Goal: Navigation & Orientation: Find specific page/section

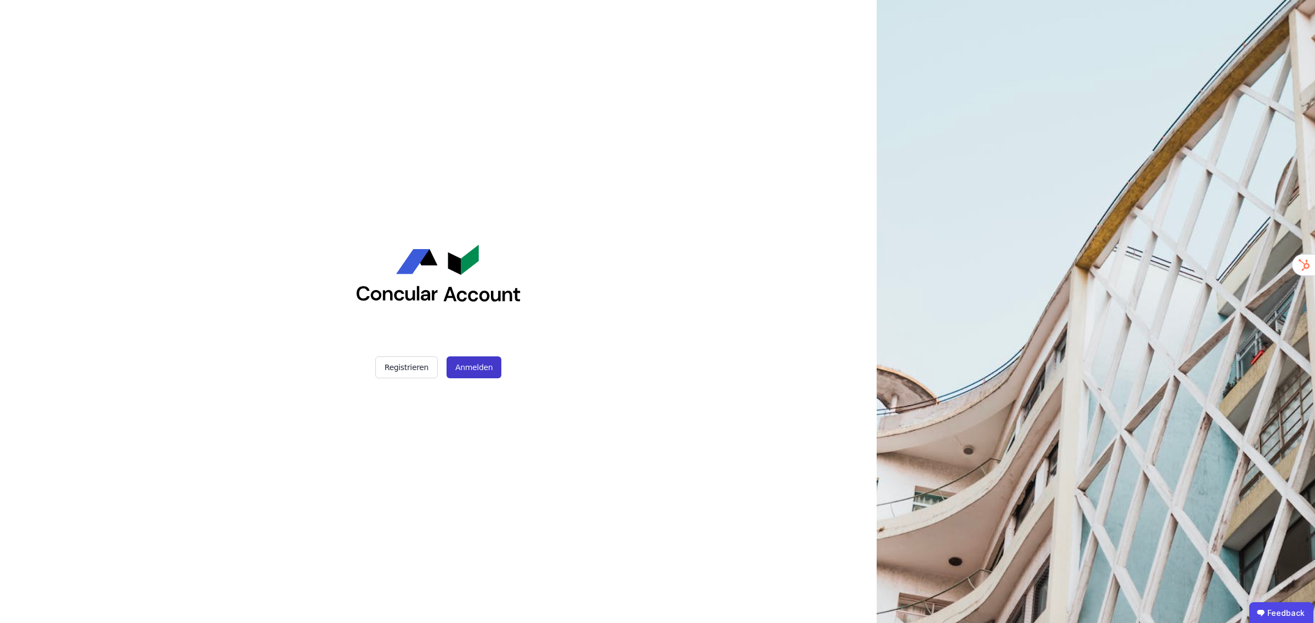
click at [480, 367] on button "Anmelden" at bounding box center [473, 368] width 55 height 22
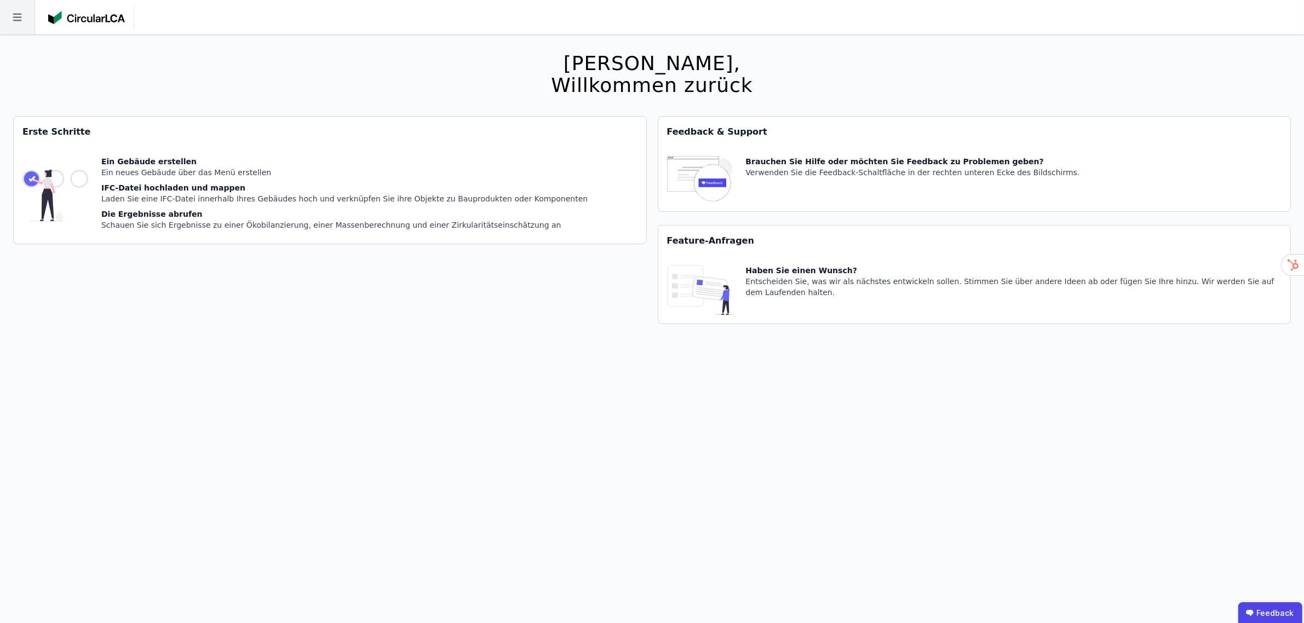
click at [18, 20] on icon at bounding box center [17, 18] width 9 height 8
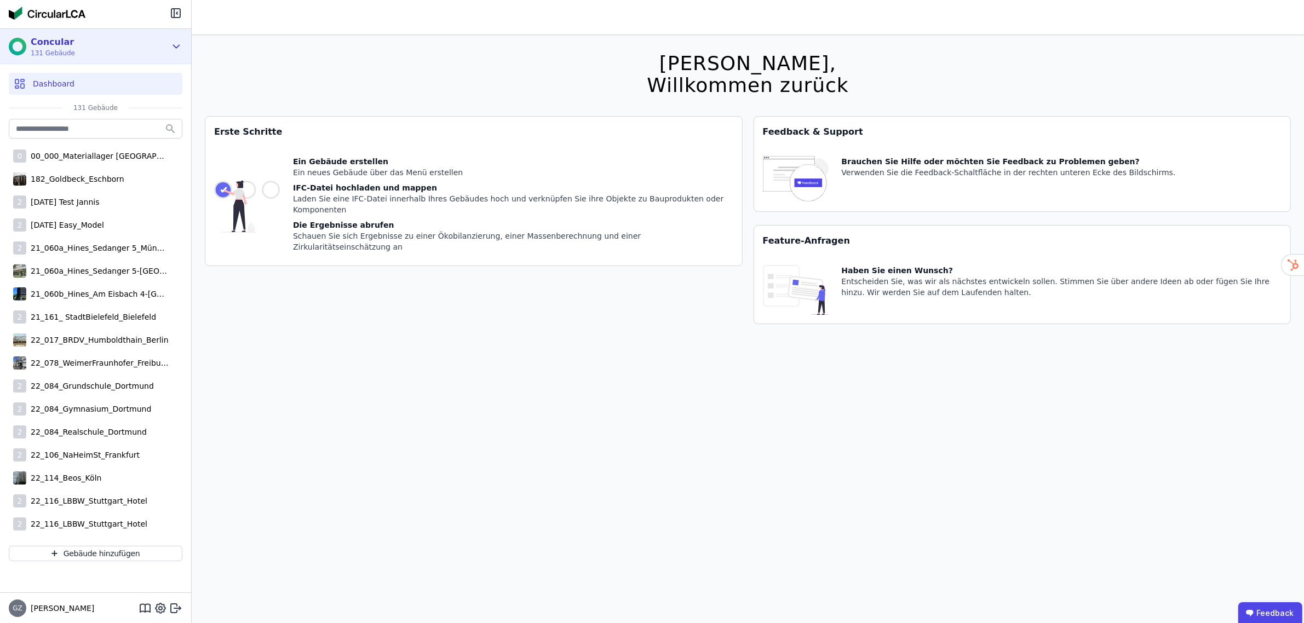
click at [177, 47] on icon at bounding box center [177, 46] width 6 height 3
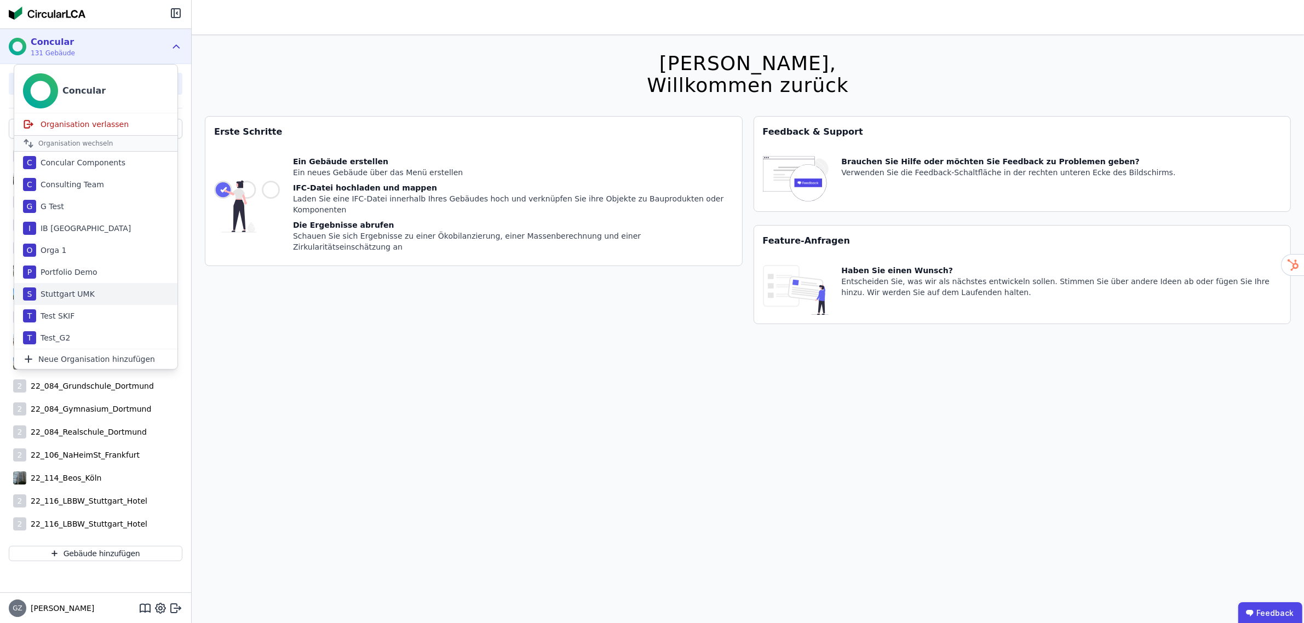
click at [80, 293] on div "Stuttgart UMK" at bounding box center [65, 294] width 59 height 11
